Goal: Complete application form

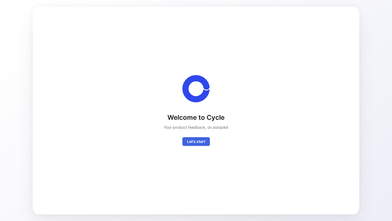
click at [194, 141] on span "Let's start" at bounding box center [196, 141] width 18 height 7
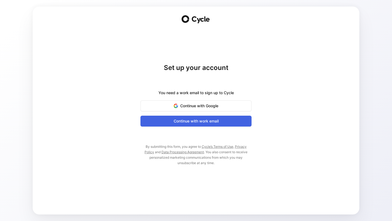
click at [195, 122] on span "Continue with work email" at bounding box center [195, 121] width 97 height 7
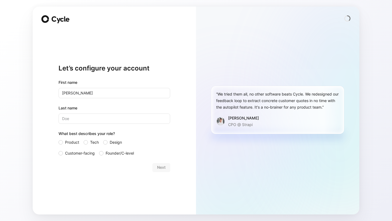
type input "[PERSON_NAME]"
type input "Hezam"
click at [69, 156] on span "Customer-facing" at bounding box center [80, 153] width 30 height 7
click at [59, 150] on input "Customer-facing" at bounding box center [59, 150] width 0 height 0
click at [160, 164] on span "Next" at bounding box center [161, 167] width 8 height 7
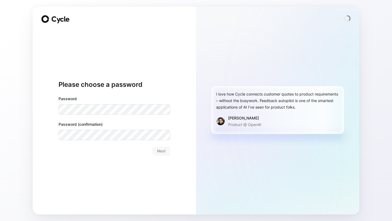
click at [0, 221] on com-1password-button at bounding box center [0, 221] width 0 height 0
click at [158, 150] on span "Next" at bounding box center [161, 151] width 8 height 7
click at [166, 151] on button "Next" at bounding box center [161, 151] width 18 height 9
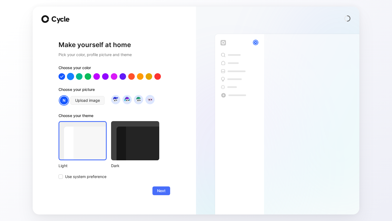
click at [70, 77] on div at bounding box center [70, 76] width 7 height 7
click at [134, 139] on div at bounding box center [135, 140] width 48 height 39
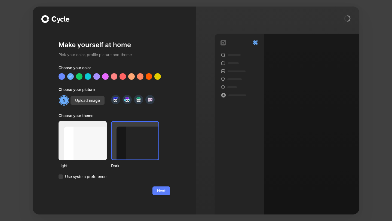
click at [158, 188] on span "Next" at bounding box center [161, 191] width 8 height 7
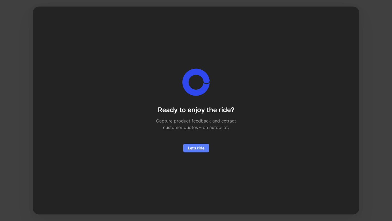
click at [201, 146] on span "Let’s ride" at bounding box center [196, 148] width 17 height 7
